Goal: Task Accomplishment & Management: Manage account settings

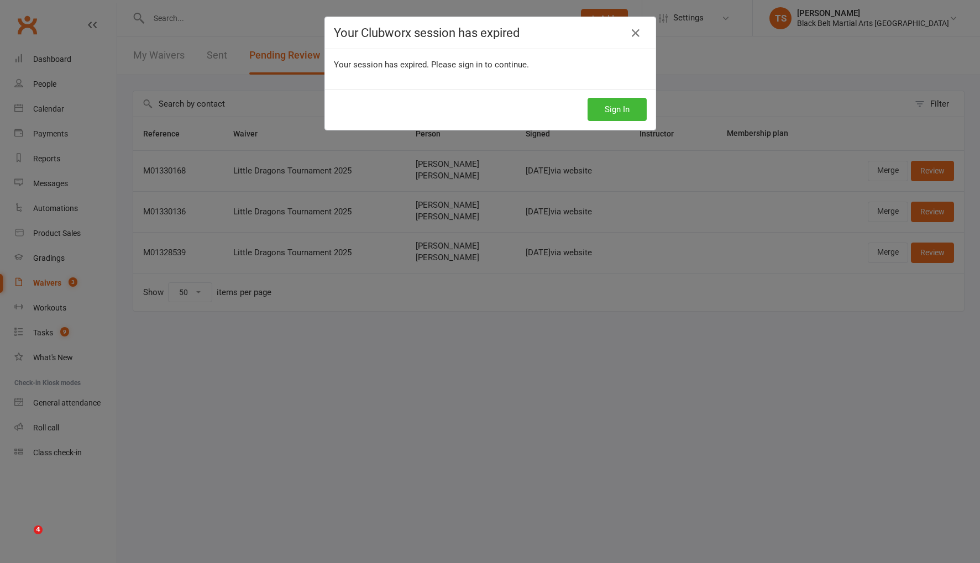
select select "50"
drag, startPoint x: 636, startPoint y: 33, endPoint x: 636, endPoint y: 40, distance: 7.7
click at [636, 33] on icon at bounding box center [635, 33] width 13 height 13
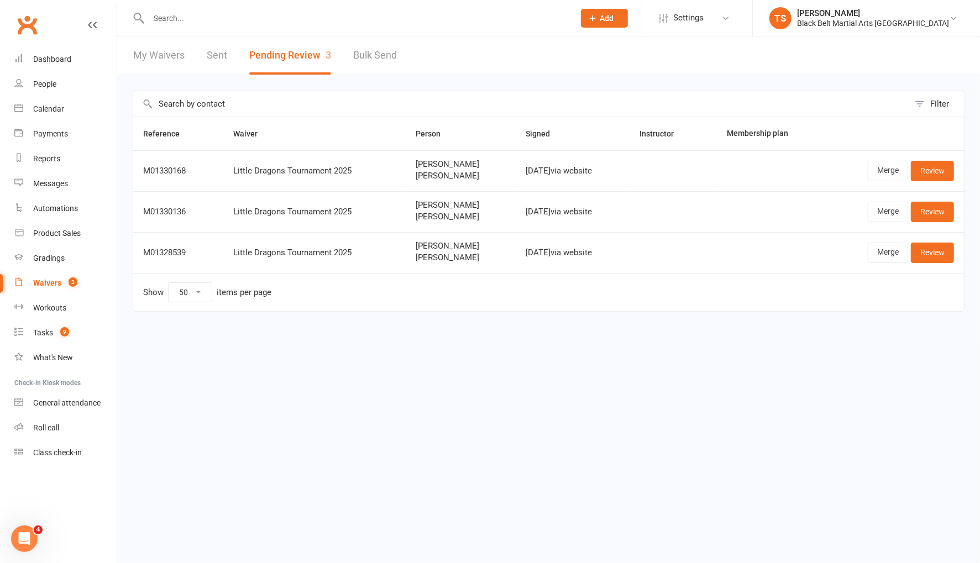
click at [196, 16] on input "text" at bounding box center [355, 17] width 421 height 15
type input "tobin"
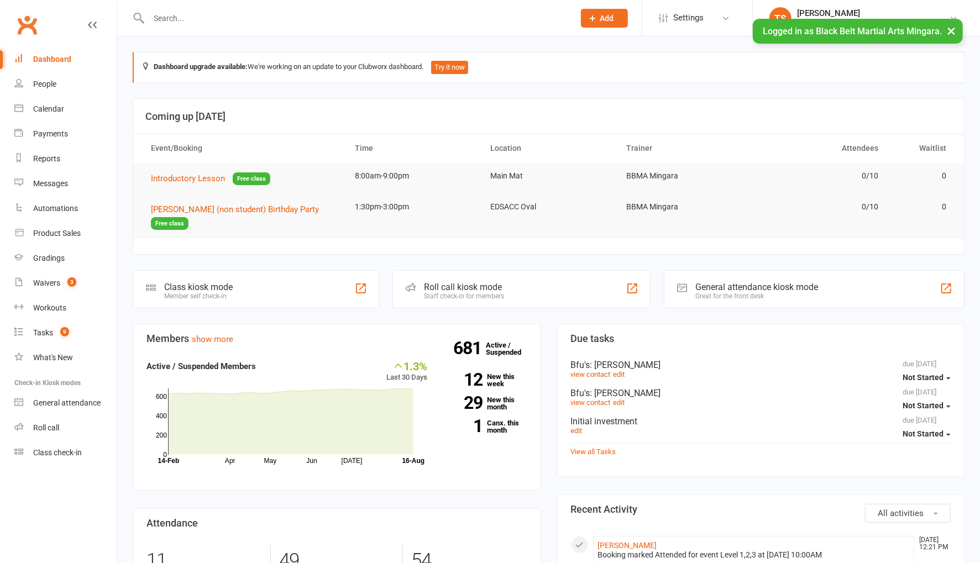
click at [204, 23] on input "text" at bounding box center [355, 17] width 421 height 15
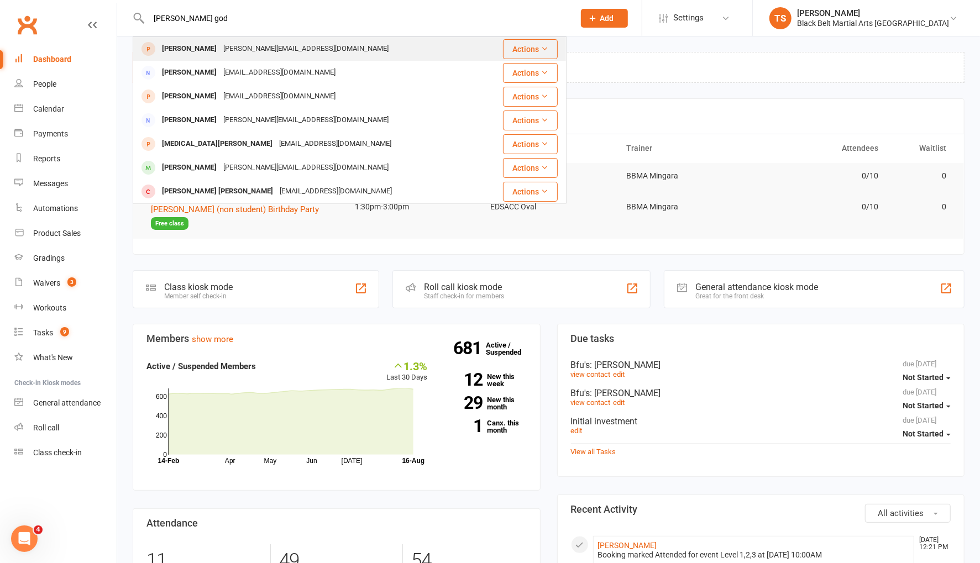
type input "tobin god"
click at [199, 51] on div "Tobin Godwin" at bounding box center [189, 49] width 61 height 16
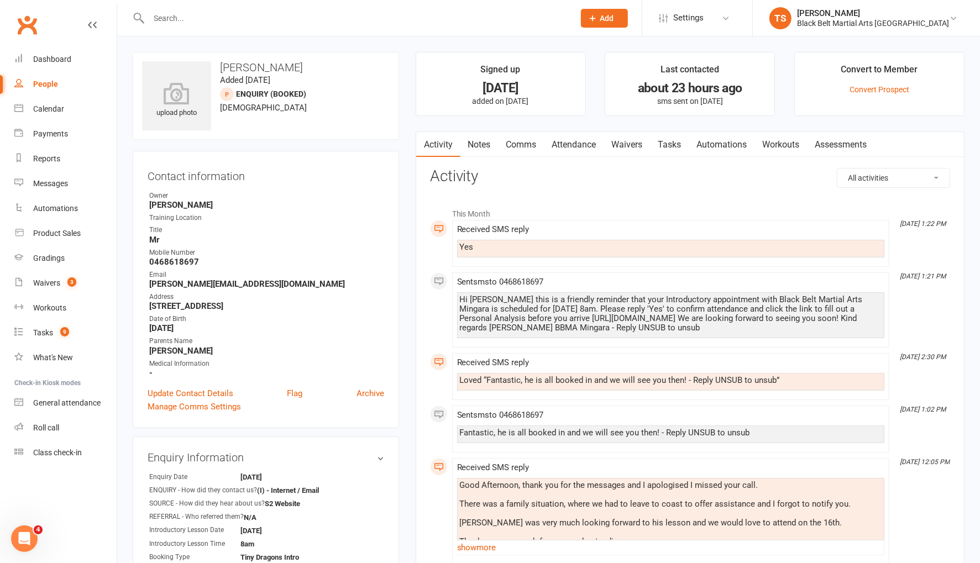
drag, startPoint x: 516, startPoint y: 141, endPoint x: 617, endPoint y: 148, distance: 101.4
click at [518, 140] on link "Comms" at bounding box center [521, 144] width 46 height 25
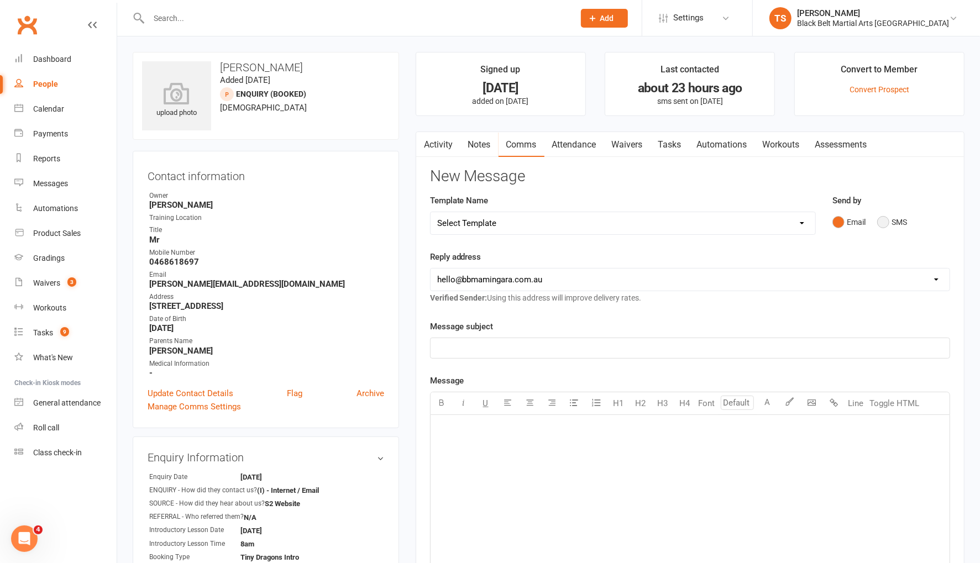
click at [883, 220] on button "SMS" at bounding box center [892, 222] width 30 height 21
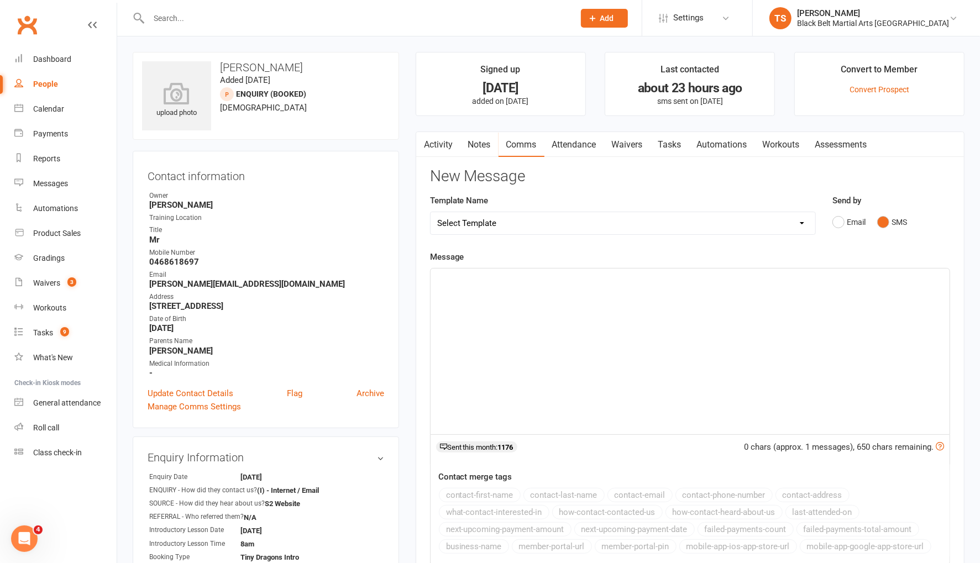
click at [648, 315] on div "﻿" at bounding box center [689, 352] width 519 height 166
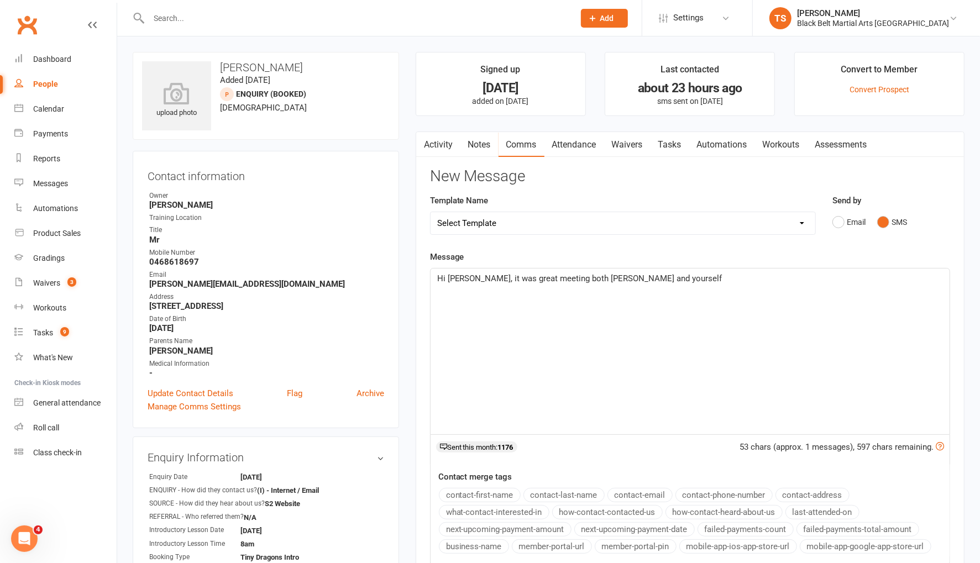
scroll to position [1, 0]
click at [57, 284] on div "Waivers" at bounding box center [46, 282] width 27 height 9
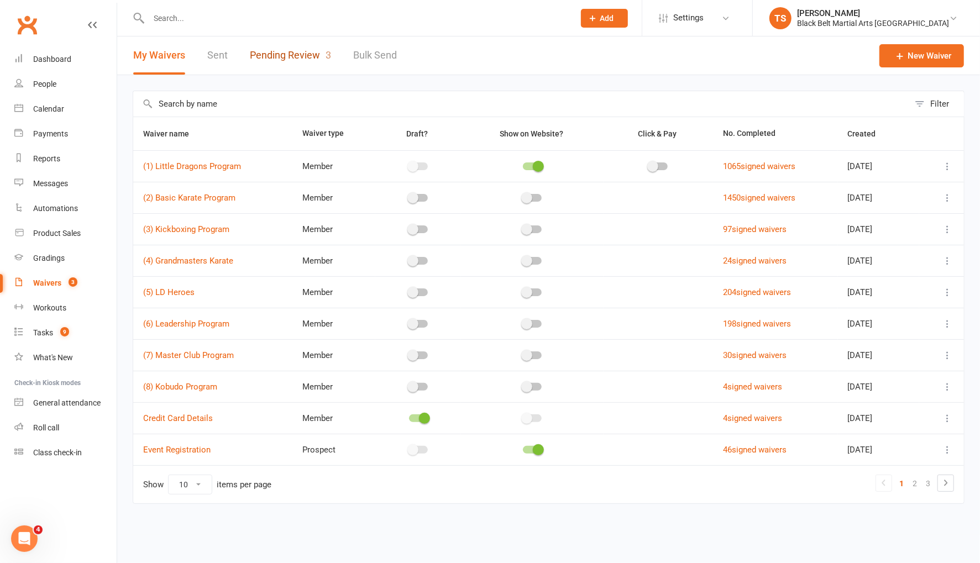
click at [295, 56] on link "Pending Review 3" at bounding box center [290, 55] width 81 height 38
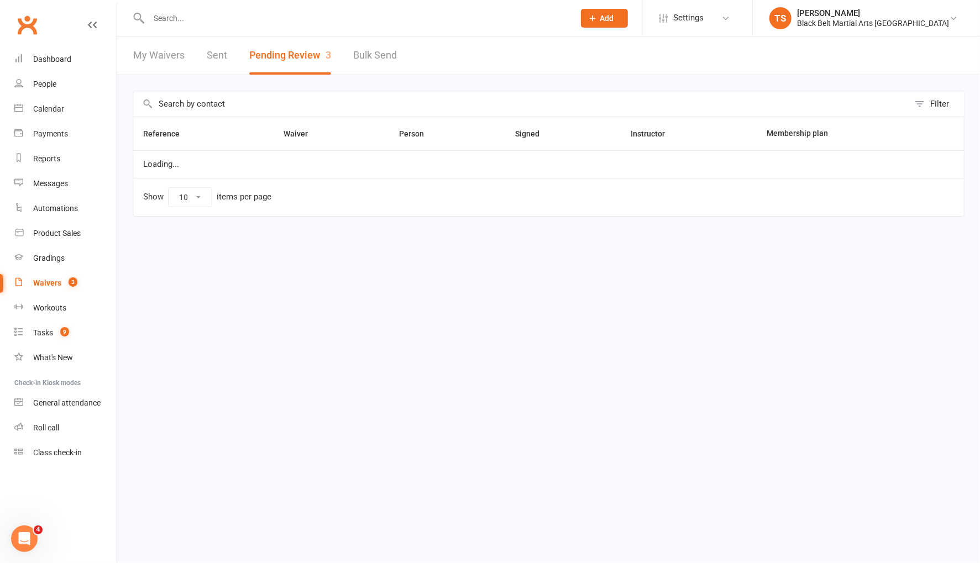
select select "50"
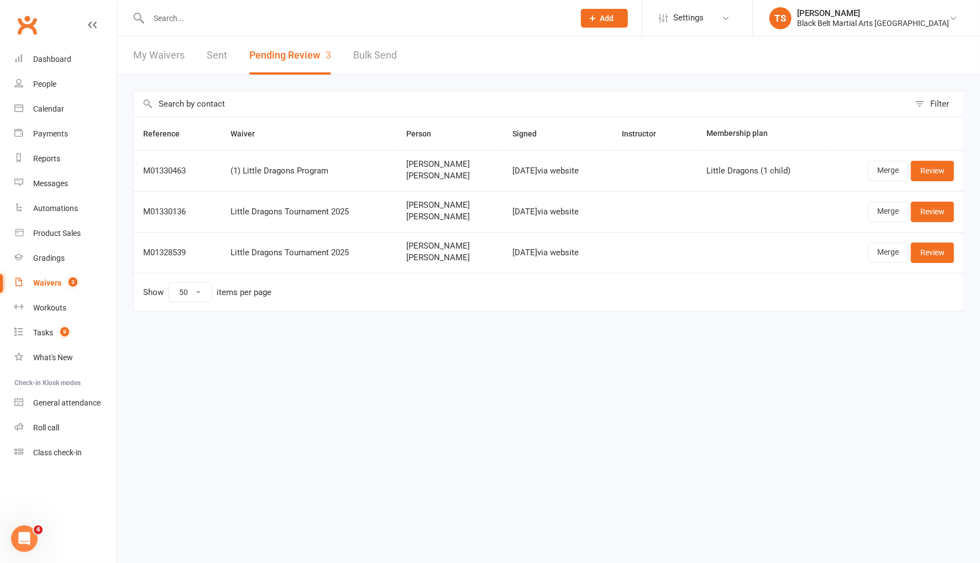
click at [141, 55] on link "My Waivers" at bounding box center [158, 55] width 51 height 38
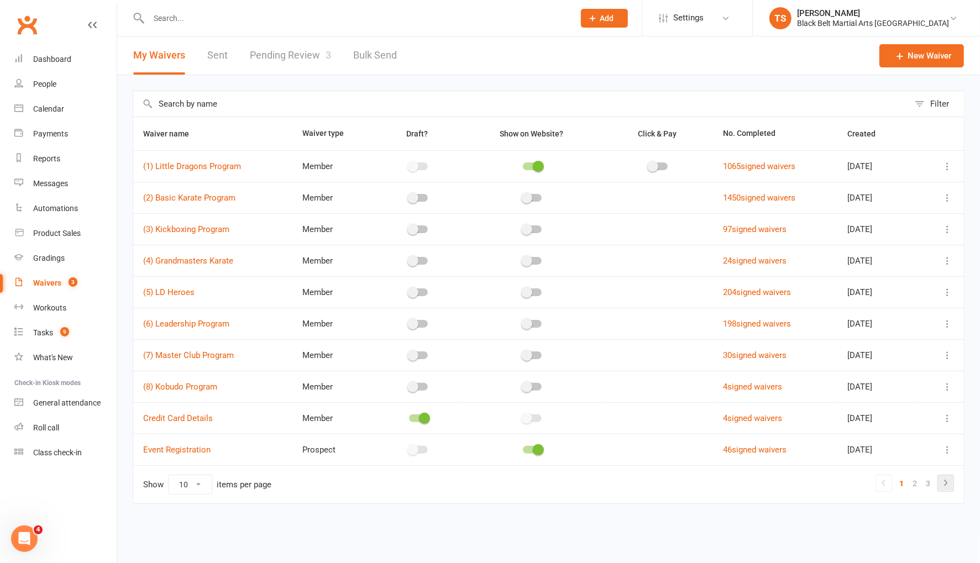
drag, startPoint x: 943, startPoint y: 482, endPoint x: 903, endPoint y: 474, distance: 40.6
click at [943, 482] on icon at bounding box center [945, 482] width 13 height 13
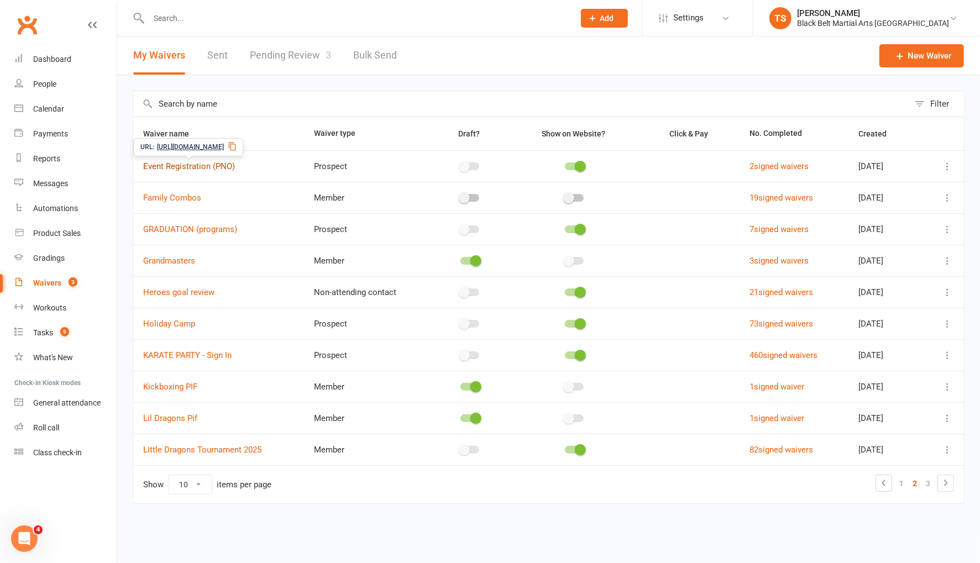
click at [194, 167] on link "Event Registration (PNO)" at bounding box center [189, 166] width 92 height 10
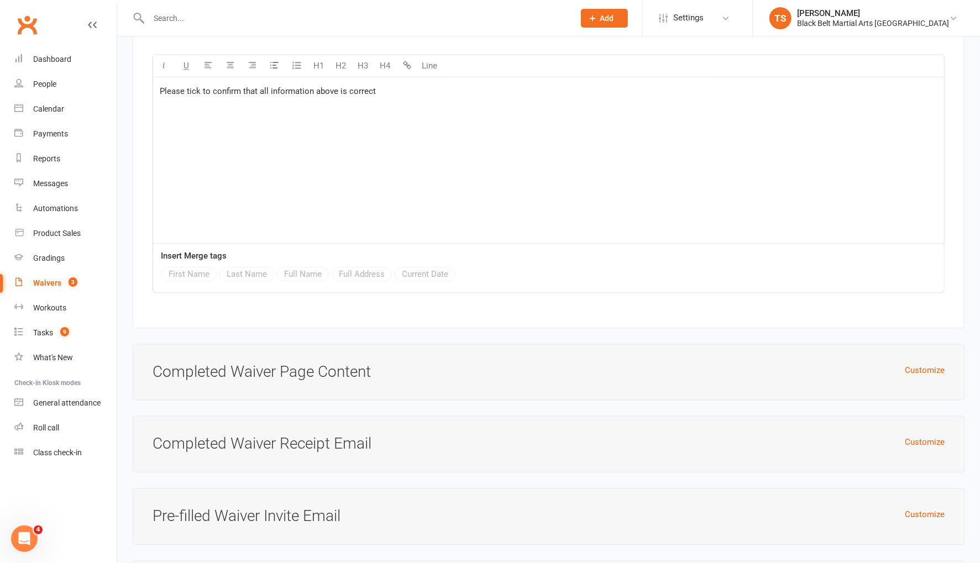
scroll to position [1717, 0]
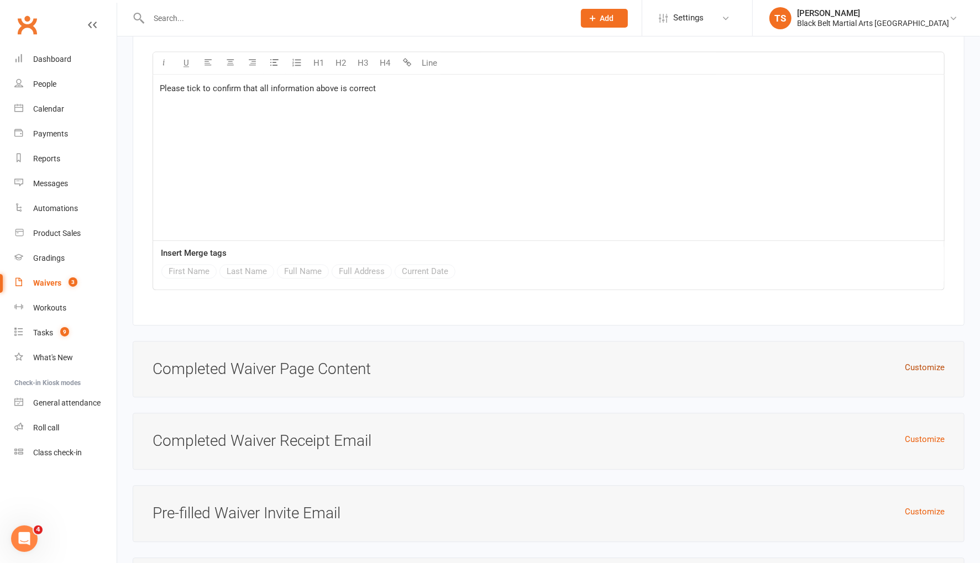
click at [934, 361] on button "Customize" at bounding box center [924, 367] width 40 height 13
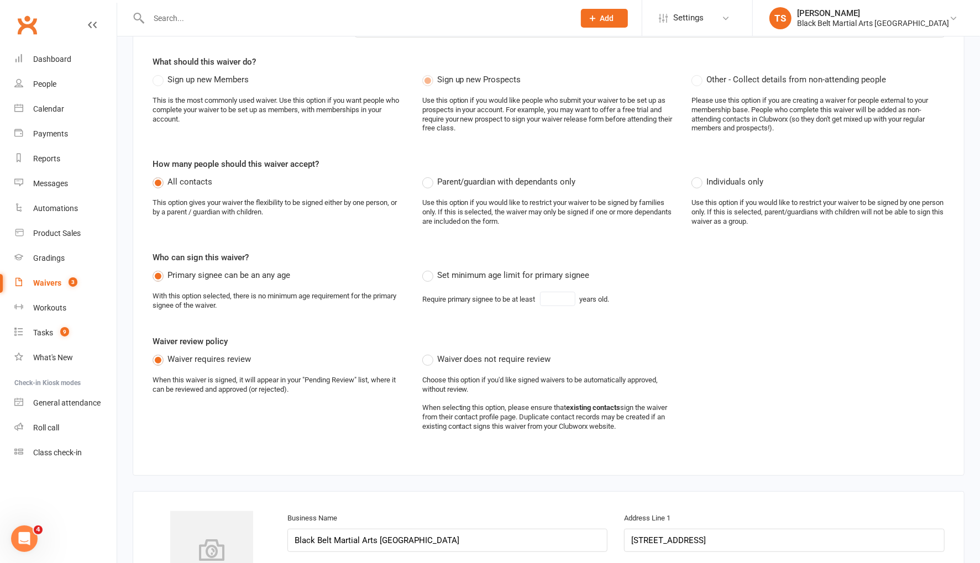
scroll to position [0, 0]
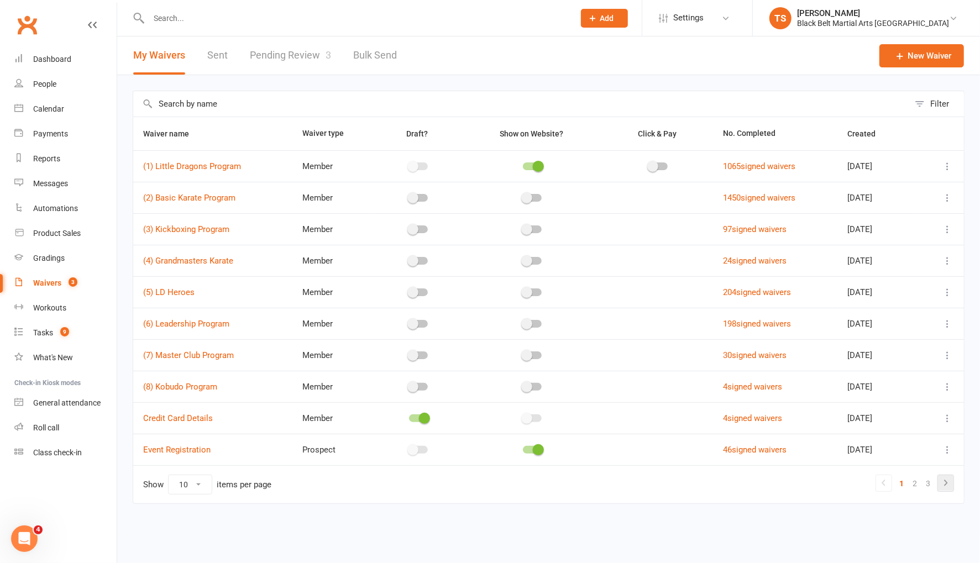
click at [947, 480] on icon at bounding box center [945, 483] width 3 height 6
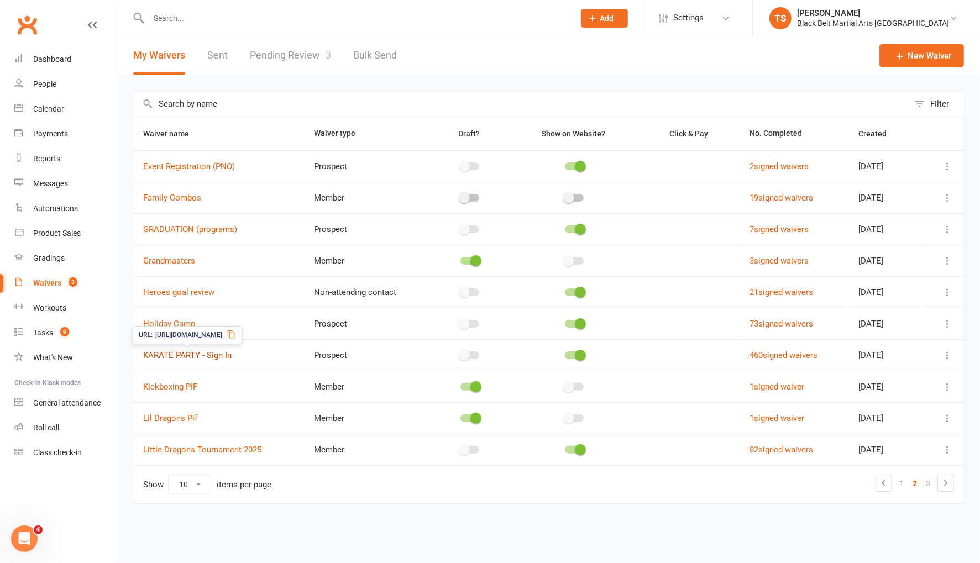
click at [205, 352] on link "KARATE PARTY - Sign In" at bounding box center [187, 355] width 88 height 10
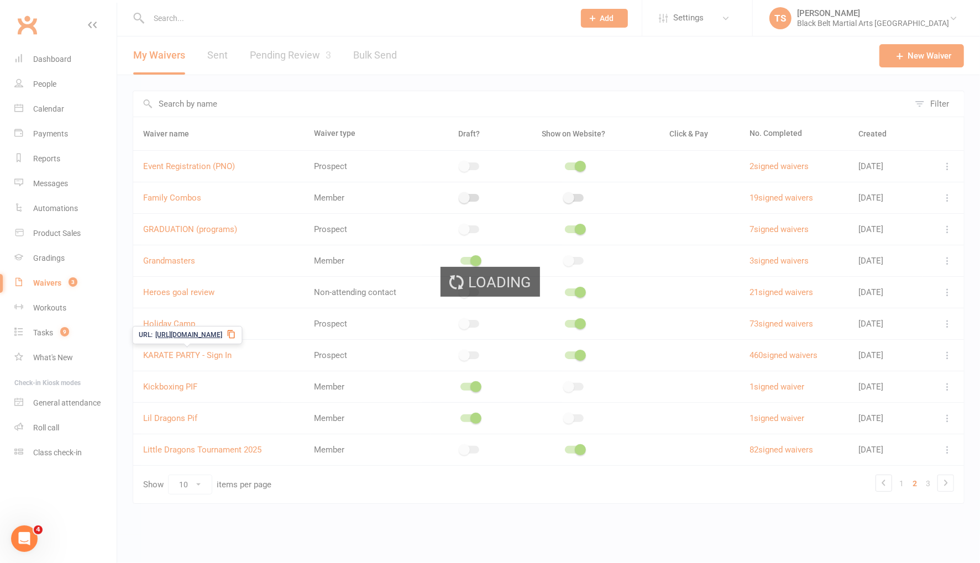
select select "applies_to_all_signees"
select select "checkbox"
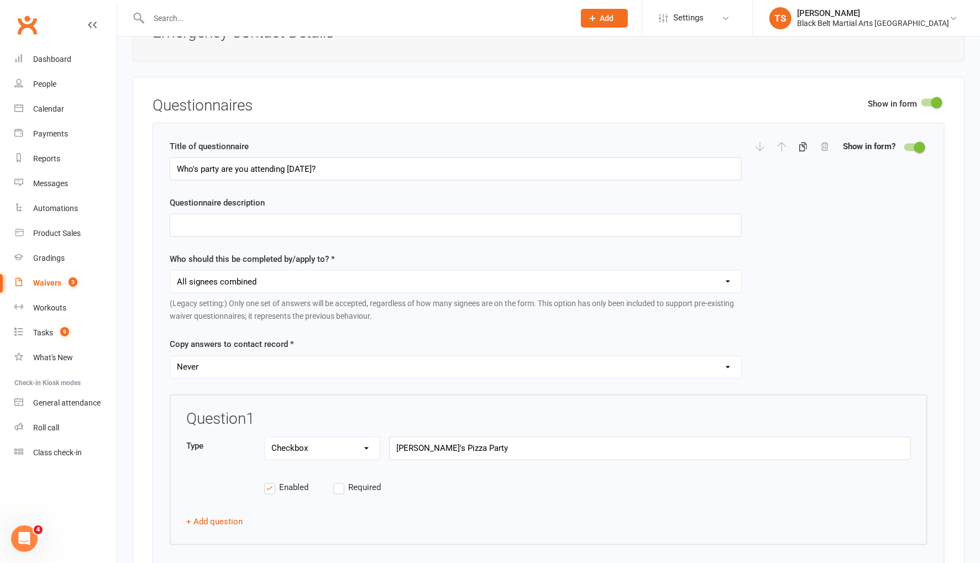
scroll to position [1189, 0]
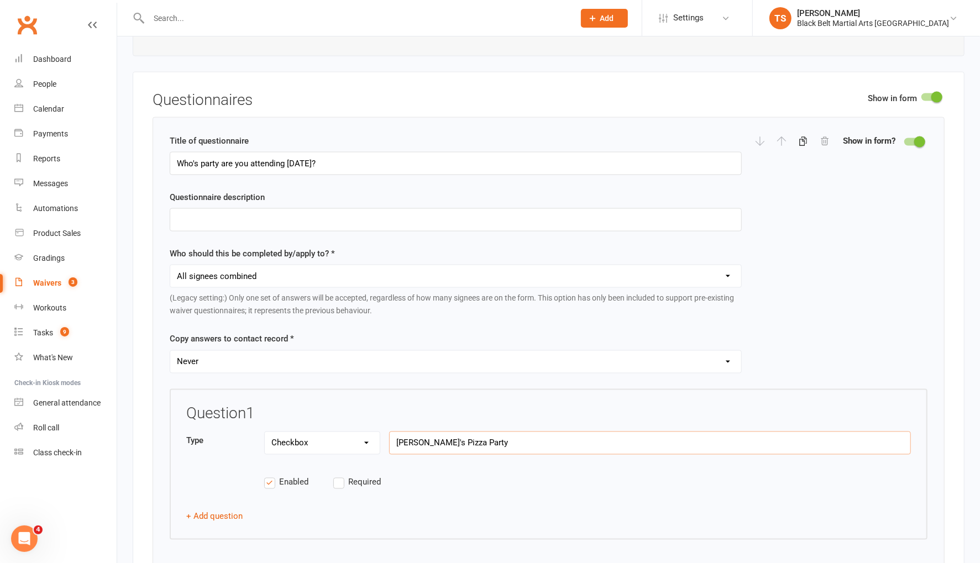
drag, startPoint x: 421, startPoint y: 431, endPoint x: 434, endPoint y: 449, distance: 21.8
click at [422, 432] on input "Kealan's Pizza Party" at bounding box center [650, 443] width 522 height 23
drag, startPoint x: 477, startPoint y: 432, endPoint x: 424, endPoint y: 432, distance: 53.6
click at [424, 432] on input "Jude's Pizza Party" at bounding box center [650, 443] width 522 height 23
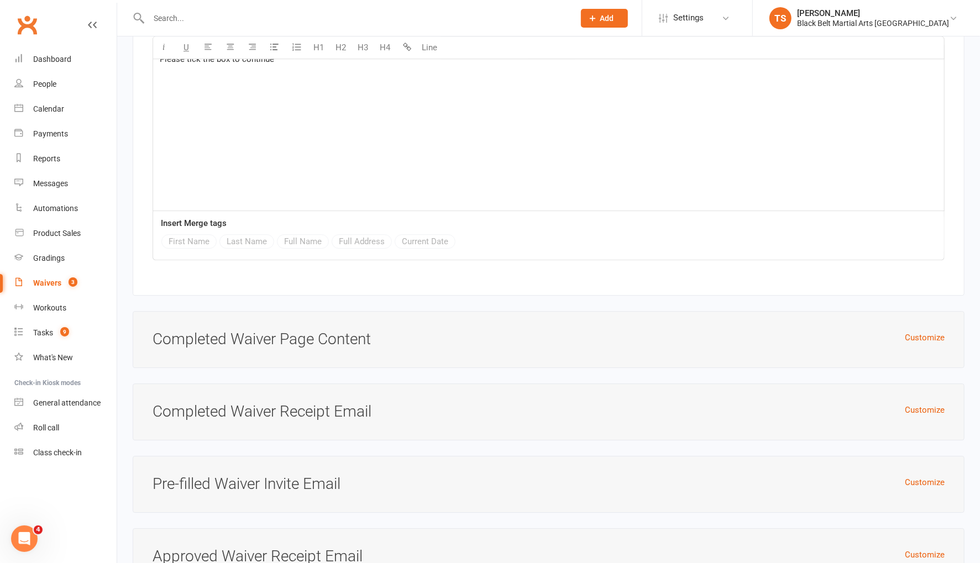
scroll to position [2310, 0]
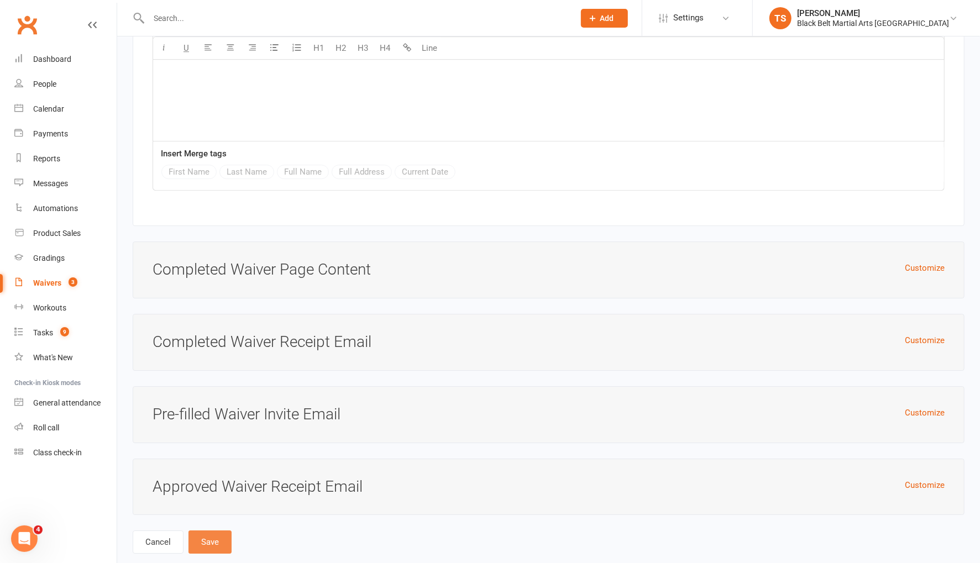
type input "Jude's Birthday Party"
drag, startPoint x: 211, startPoint y: 518, endPoint x: 215, endPoint y: 512, distance: 7.5
click at [211, 530] on button "Save" at bounding box center [209, 541] width 43 height 23
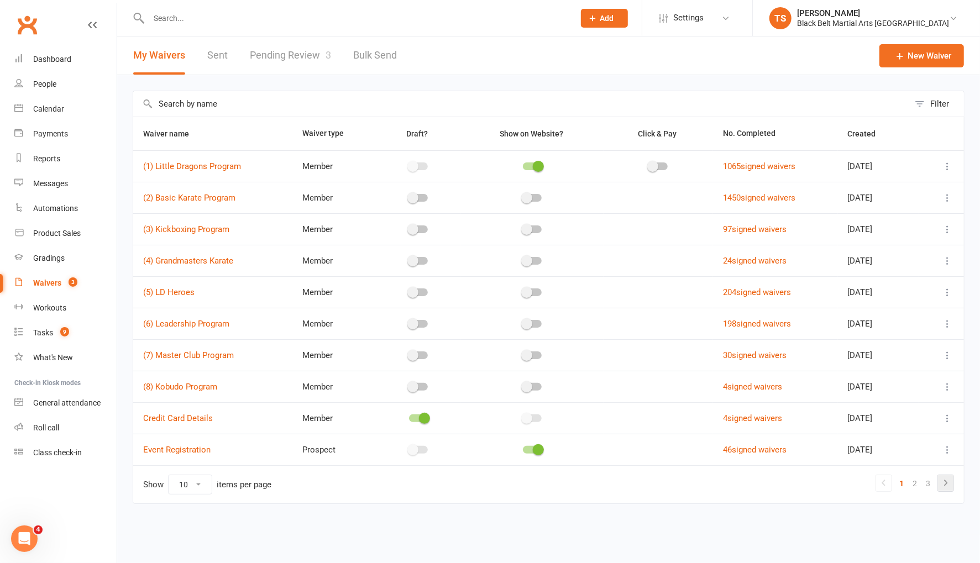
click at [949, 483] on icon at bounding box center [945, 482] width 13 height 13
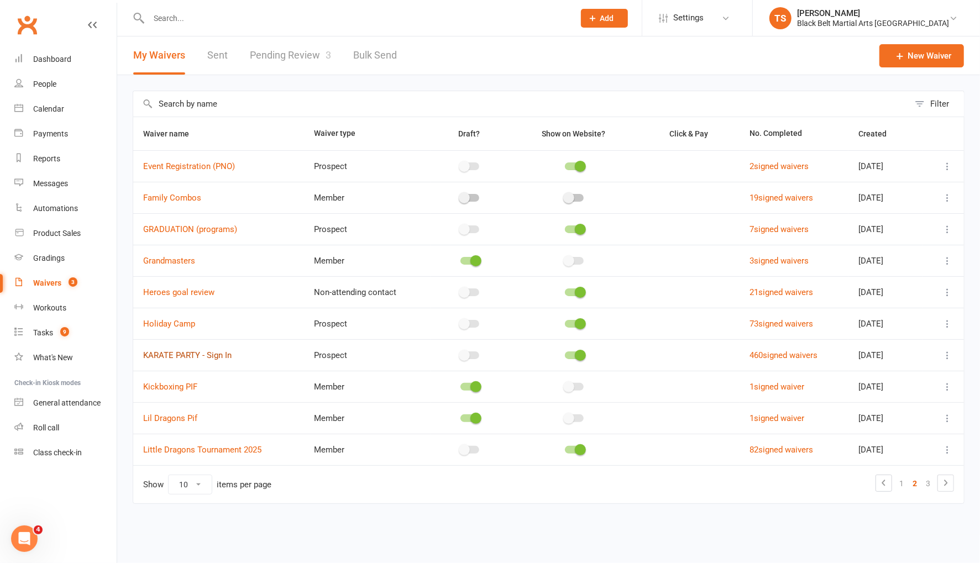
click at [170, 350] on link "KARATE PARTY - Sign In" at bounding box center [187, 355] width 88 height 10
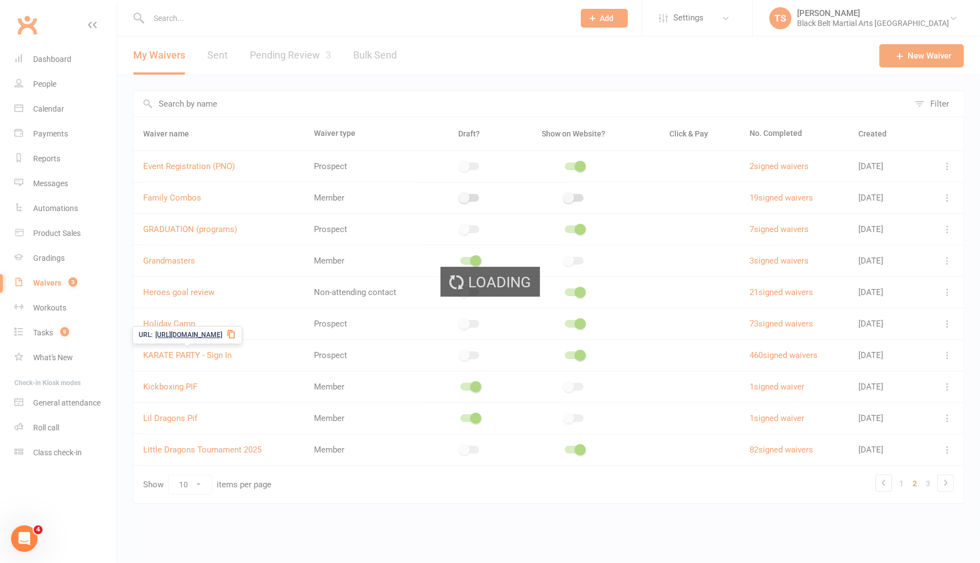
select select "applies_to_all_signees"
select select "checkbox"
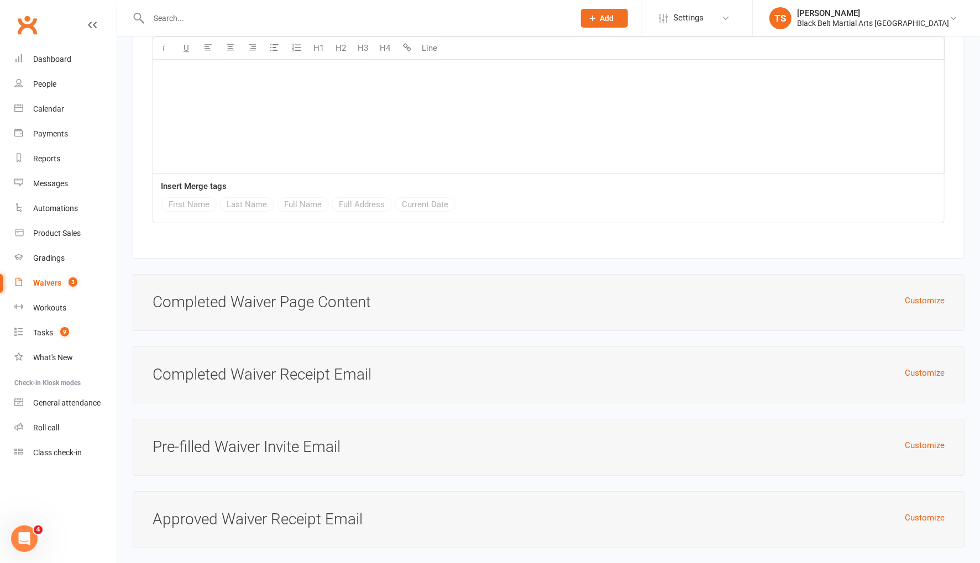
scroll to position [2310, 0]
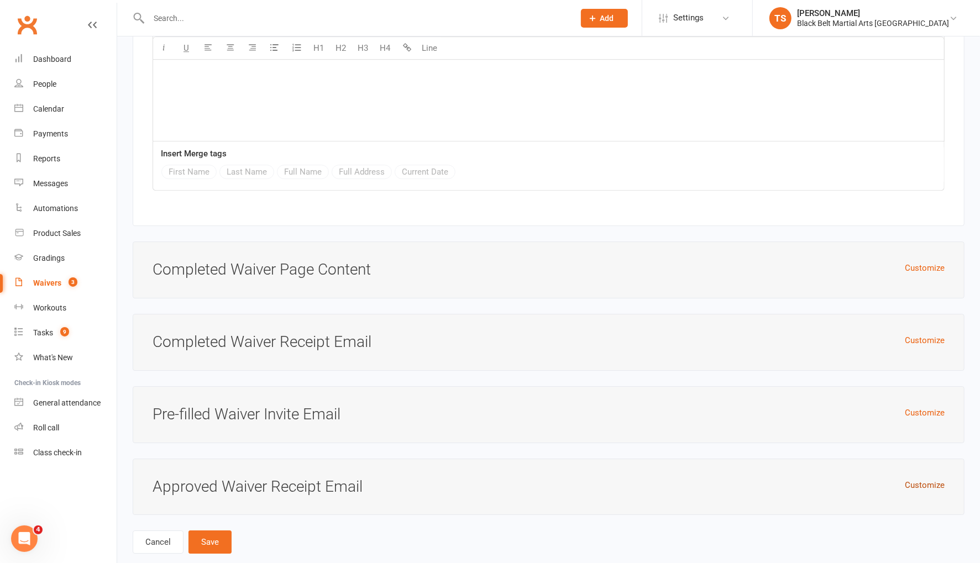
click at [929, 478] on button "Customize" at bounding box center [924, 484] width 40 height 13
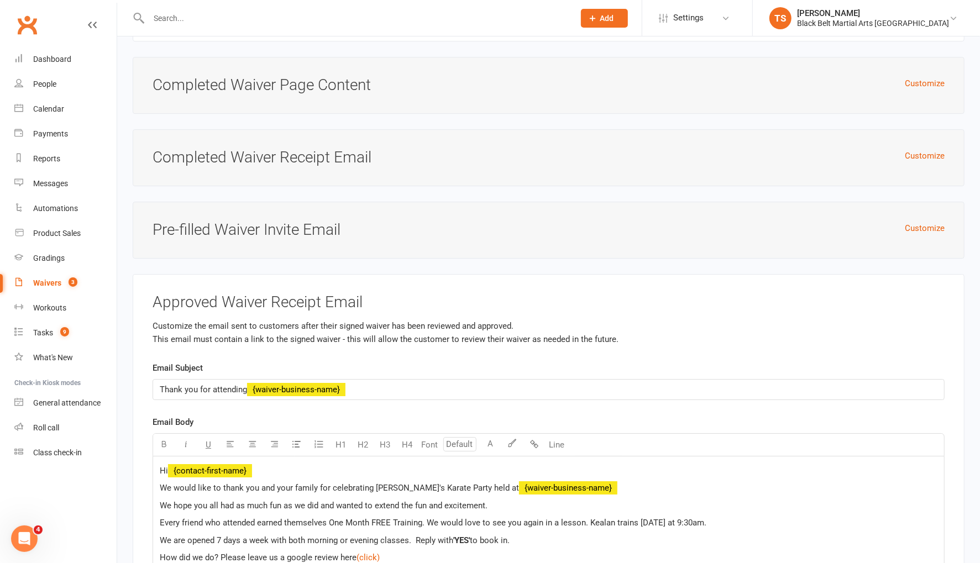
scroll to position [2503, 0]
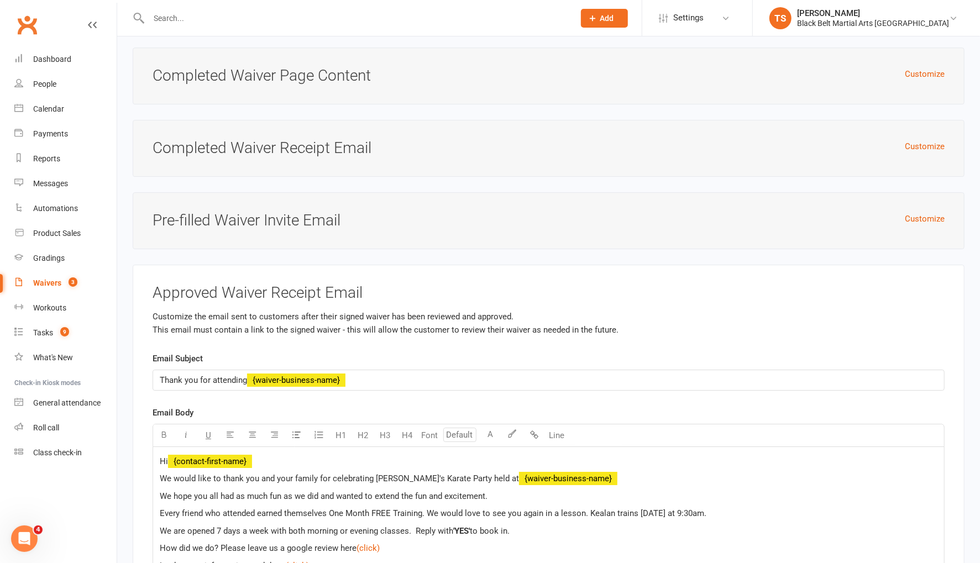
click at [397, 474] on span "We would like to thank you and your family for celebrating Kealan's Karate Part…" at bounding box center [339, 479] width 359 height 10
drag, startPoint x: 733, startPoint y: 491, endPoint x: 590, endPoint y: 495, distance: 143.2
click at [588, 507] on p "Every friend who attended earned themselves One Month FREE Training. We would l…" at bounding box center [548, 513] width 777 height 13
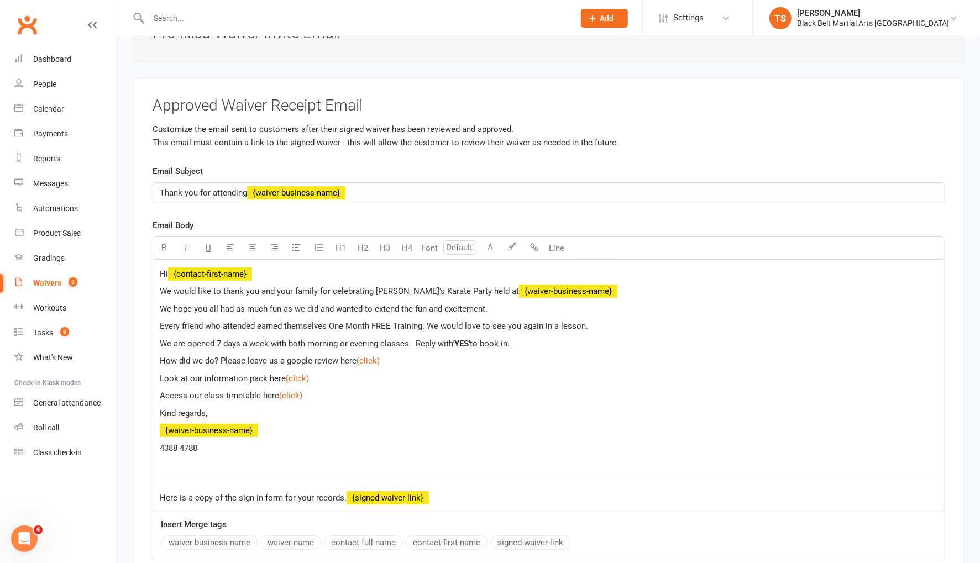
scroll to position [2770, 0]
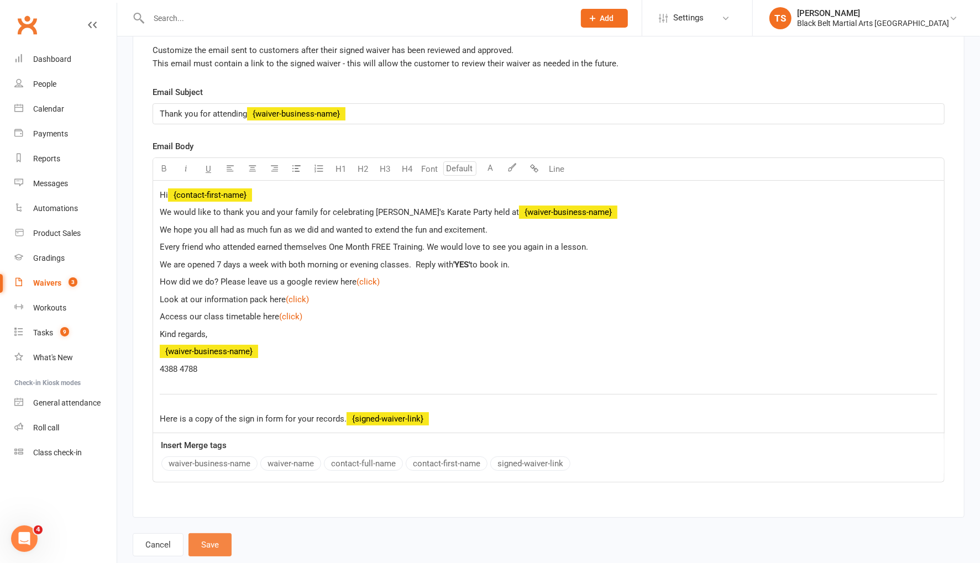
drag, startPoint x: 201, startPoint y: 520, endPoint x: 313, endPoint y: 451, distance: 131.4
click at [201, 533] on button "Save" at bounding box center [209, 544] width 43 height 23
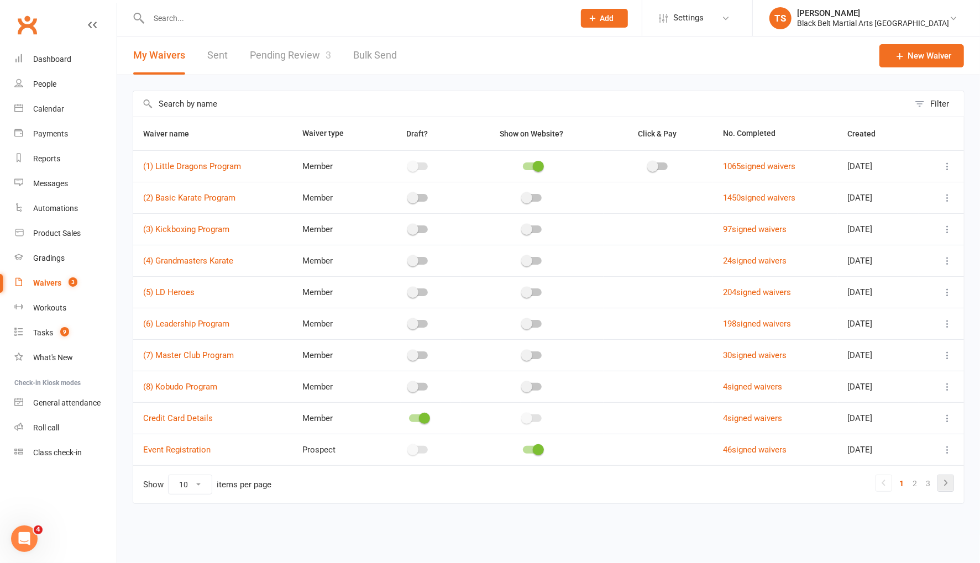
click at [948, 480] on icon at bounding box center [945, 482] width 13 height 13
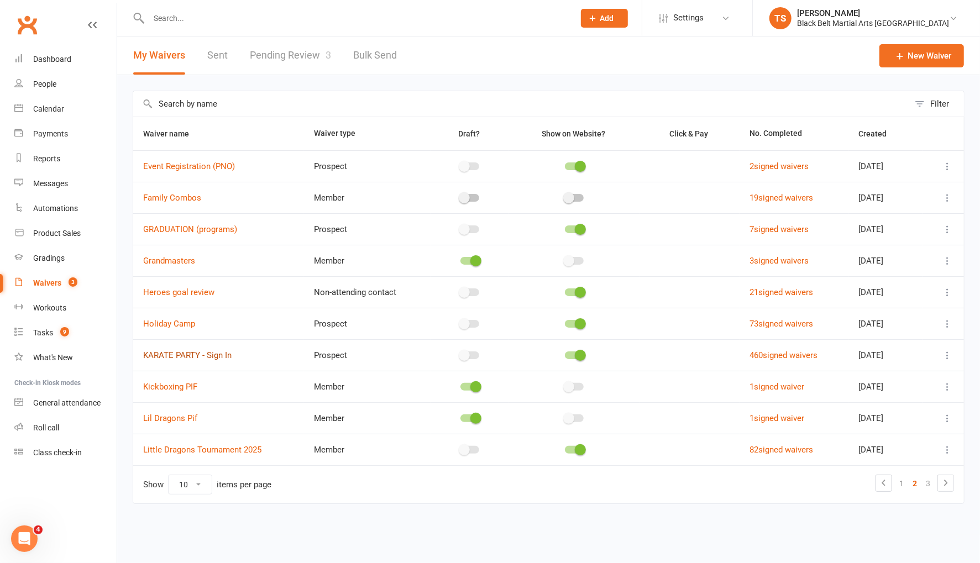
drag, startPoint x: 185, startPoint y: 352, endPoint x: 323, endPoint y: 365, distance: 138.2
click at [185, 352] on link "KARATE PARTY - Sign In" at bounding box center [187, 355] width 88 height 10
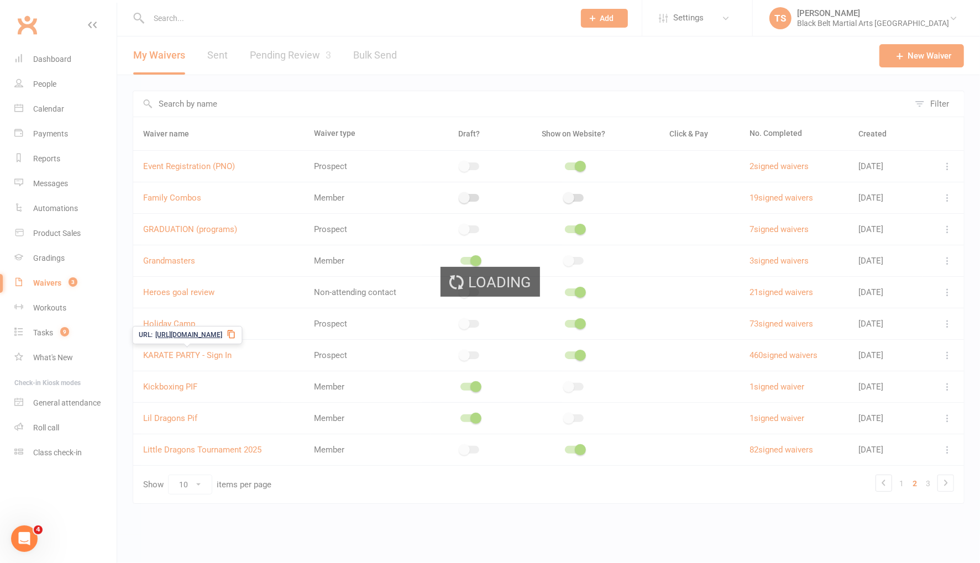
select select "applies_to_all_signees"
select select "checkbox"
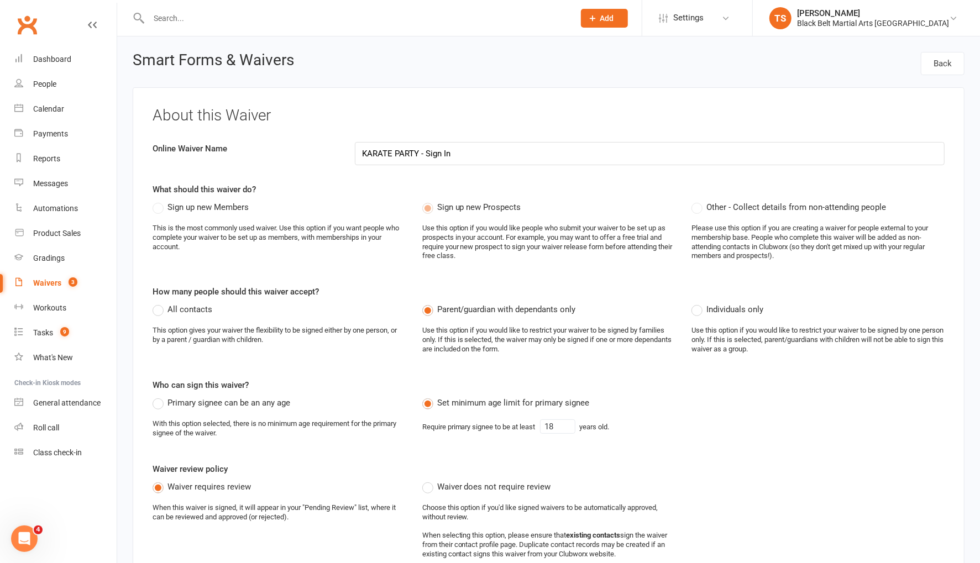
click at [196, 13] on input "text" at bounding box center [355, 17] width 421 height 15
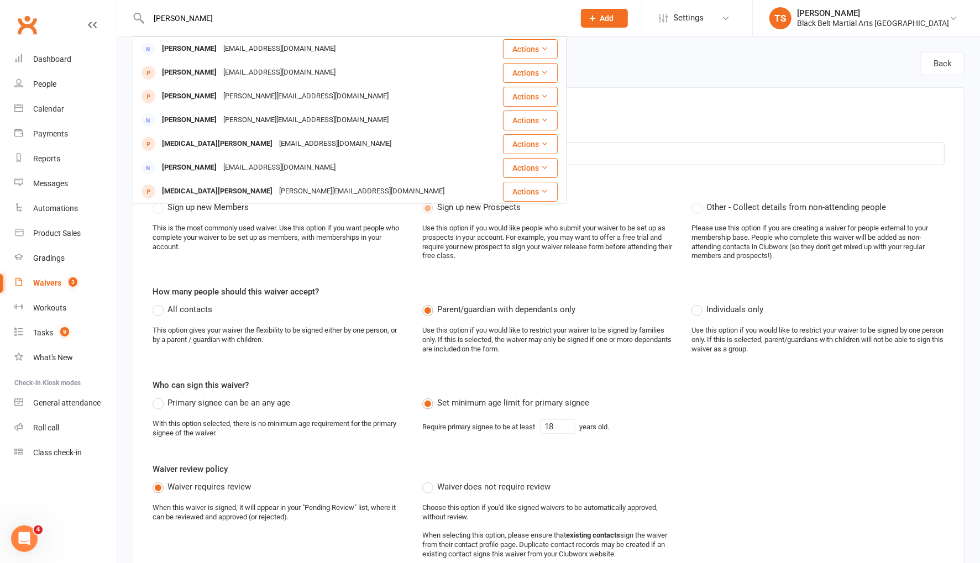
type input "tobin"
click at [220, 97] on div "jill-berry@live.com" at bounding box center [306, 96] width 172 height 16
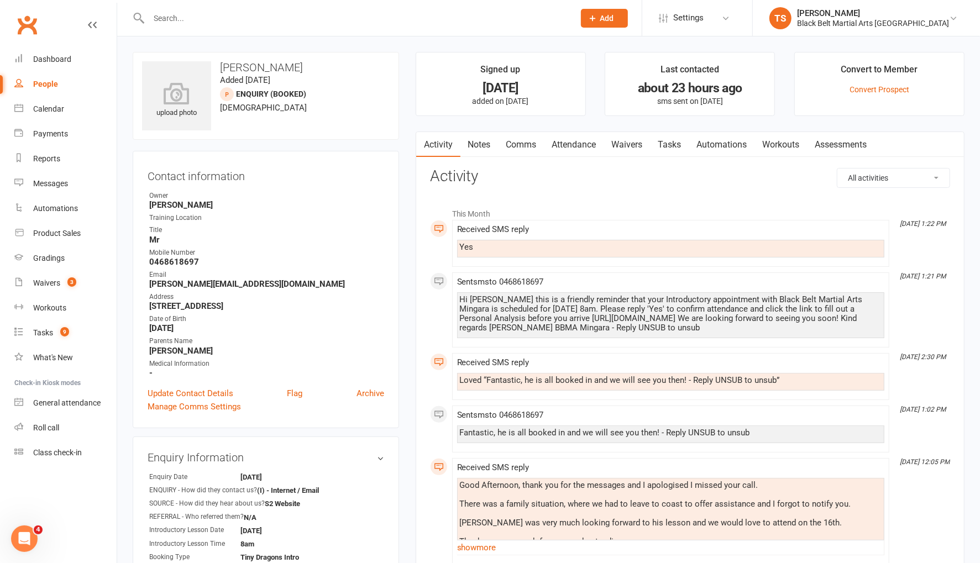
drag, startPoint x: 523, startPoint y: 145, endPoint x: 541, endPoint y: 147, distance: 18.3
click at [523, 145] on link "Comms" at bounding box center [521, 144] width 46 height 25
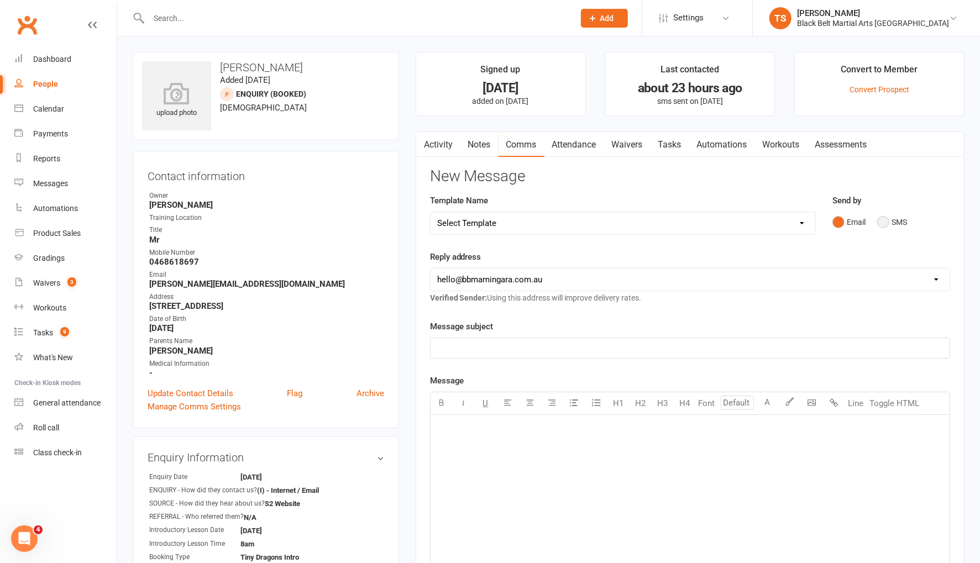
drag, startPoint x: 883, startPoint y: 222, endPoint x: 877, endPoint y: 224, distance: 6.7
click at [883, 222] on button "SMS" at bounding box center [892, 222] width 30 height 21
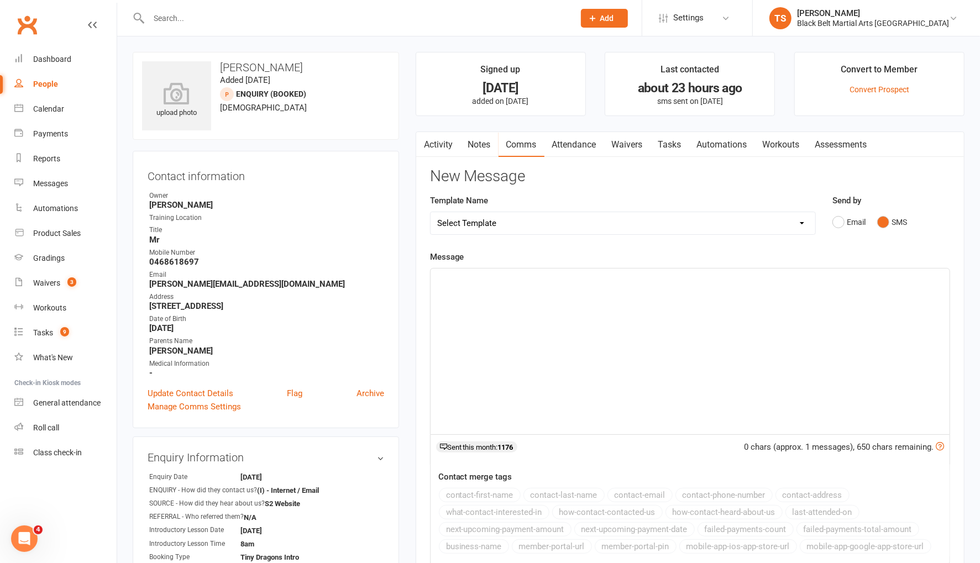
click at [558, 280] on p "﻿" at bounding box center [690, 278] width 506 height 13
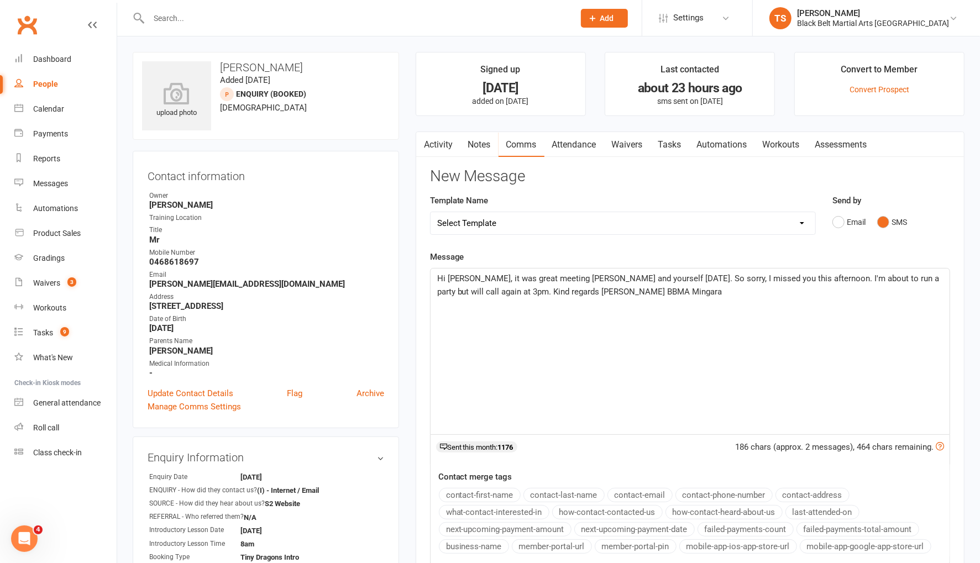
click at [453, 292] on span "Hi Kane, it was great meeting Tobin and yourself today. So sorry, I missed you …" at bounding box center [689, 284] width 504 height 23
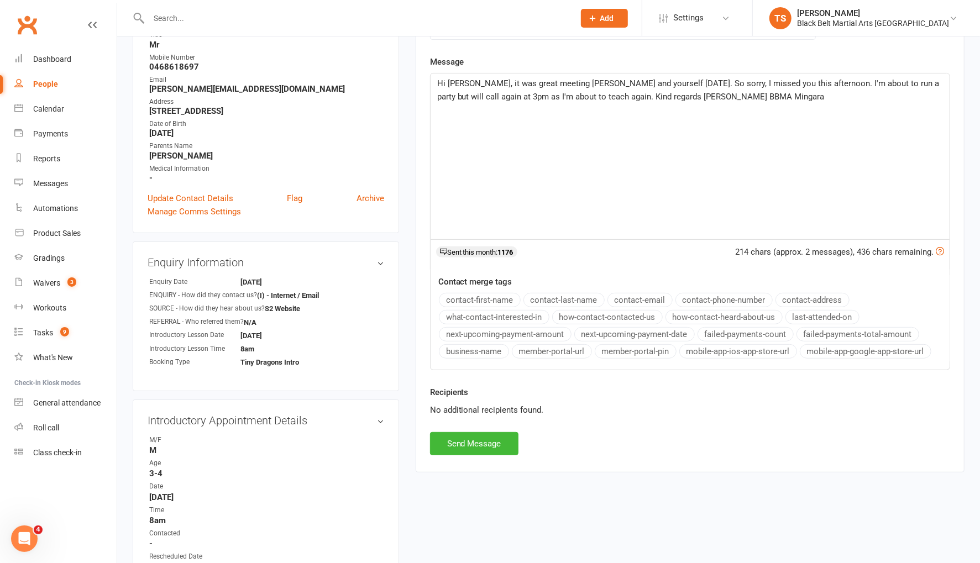
scroll to position [232, 0]
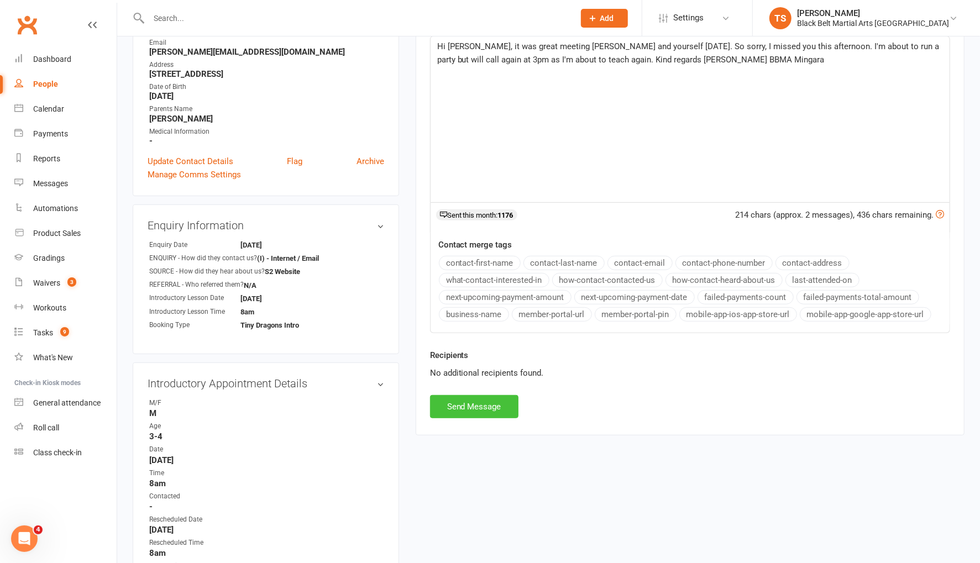
click at [461, 397] on button "Send Message" at bounding box center [474, 406] width 88 height 23
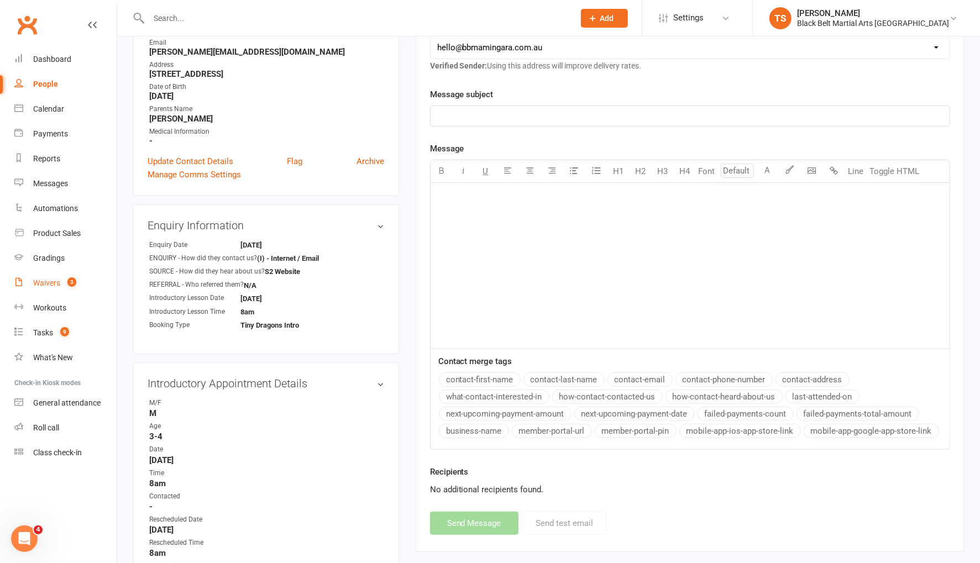
click at [48, 288] on link "Waivers 3" at bounding box center [65, 283] width 102 height 25
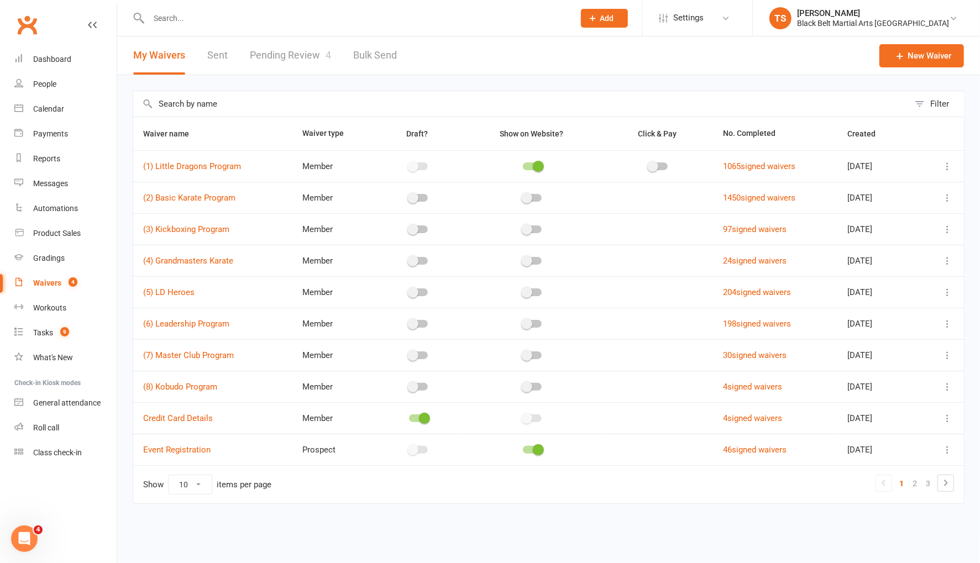
click at [50, 285] on div "Waivers" at bounding box center [47, 282] width 28 height 9
drag, startPoint x: 54, startPoint y: 283, endPoint x: 91, endPoint y: 281, distance: 37.1
click at [55, 283] on div "Waivers" at bounding box center [47, 282] width 28 height 9
click at [296, 51] on link "Pending Review 4" at bounding box center [290, 55] width 81 height 38
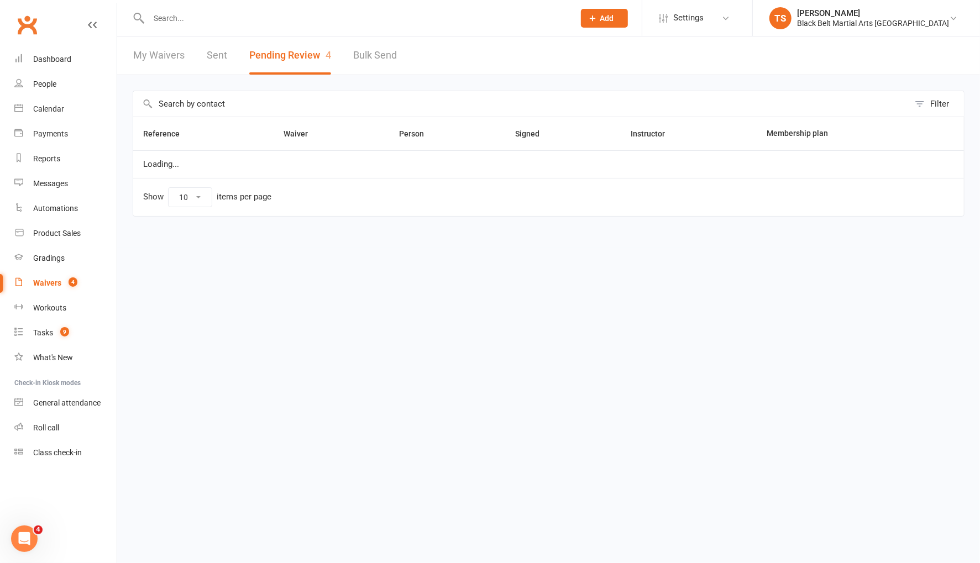
select select "50"
